Goal: Task Accomplishment & Management: Complete application form

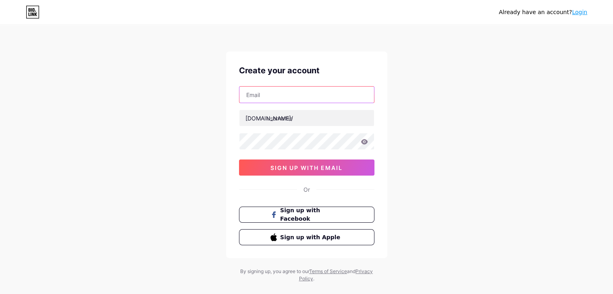
click at [257, 92] on input "text" at bounding box center [307, 95] width 135 height 16
type input "[EMAIL_ADDRESS][DOMAIN_NAME]"
drag, startPoint x: 287, startPoint y: 96, endPoint x: 240, endPoint y: 94, distance: 47.2
click at [240, 94] on input "[EMAIL_ADDRESS][DOMAIN_NAME]" at bounding box center [307, 95] width 135 height 16
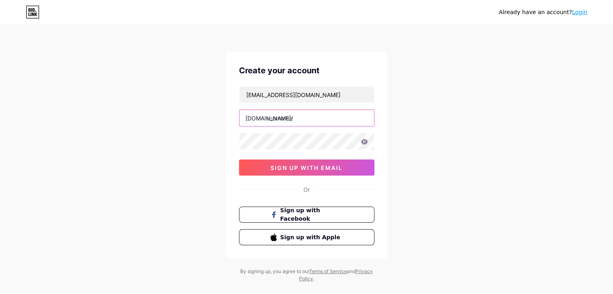
click at [283, 118] on input "text" at bounding box center [307, 118] width 135 height 16
paste input "swarnajindal23"
type input "swarnajindal23"
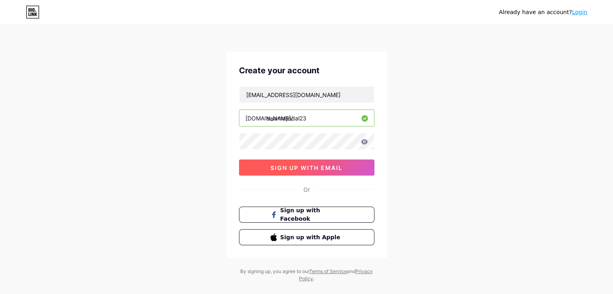
click at [290, 168] on span "sign up with email" at bounding box center [307, 168] width 72 height 7
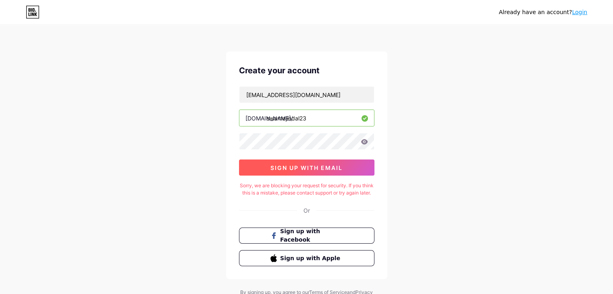
click at [290, 168] on span "sign up with email" at bounding box center [307, 168] width 72 height 7
click at [363, 142] on icon at bounding box center [364, 141] width 7 height 5
click at [365, 142] on icon at bounding box center [364, 141] width 7 height 5
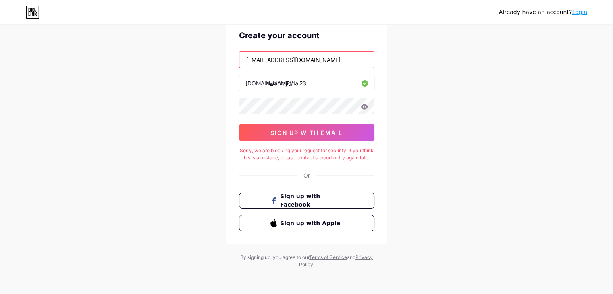
click at [339, 57] on input "[EMAIL_ADDRESS][DOMAIN_NAME]" at bounding box center [307, 60] width 135 height 16
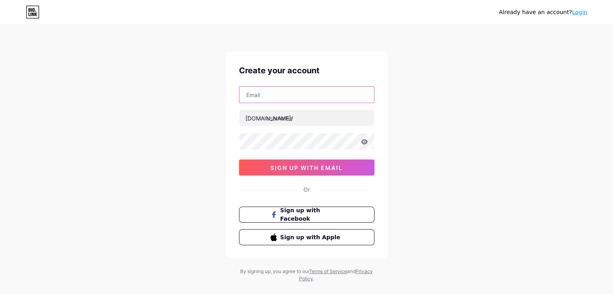
click at [273, 98] on input "text" at bounding box center [307, 95] width 135 height 16
type input "[EMAIL_ADDRESS][DOMAIN_NAME]"
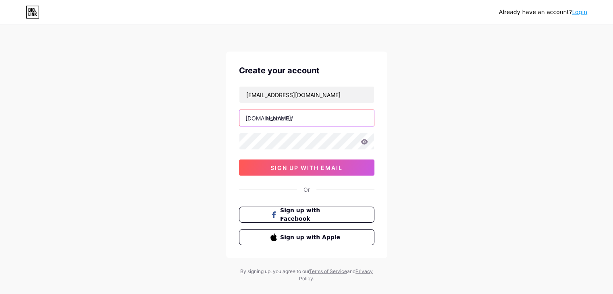
click at [305, 119] on input "text" at bounding box center [307, 118] width 135 height 16
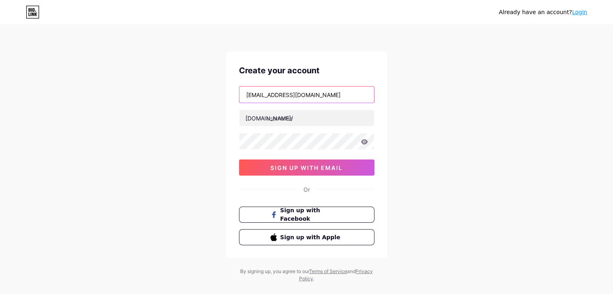
drag, startPoint x: 286, startPoint y: 94, endPoint x: 246, endPoint y: 94, distance: 39.9
click at [246, 94] on input "[EMAIL_ADDRESS][DOMAIN_NAME]" at bounding box center [307, 95] width 135 height 16
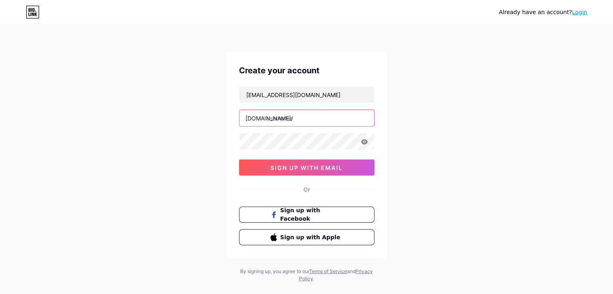
click at [323, 120] on input "text" at bounding box center [307, 118] width 135 height 16
paste input "swarnajindal23"
type input "swarnajindal23"
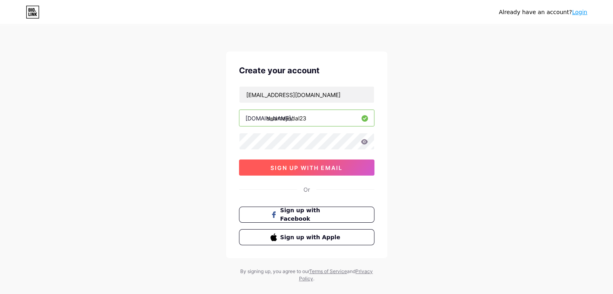
click at [285, 165] on span "sign up with email" at bounding box center [307, 168] width 72 height 7
